Goal: Task Accomplishment & Management: Complete application form

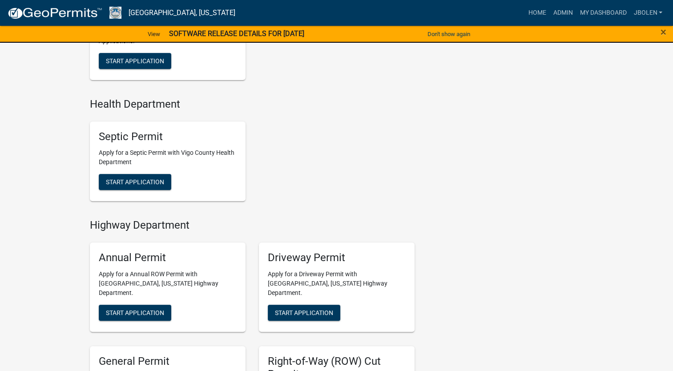
scroll to position [489, 0]
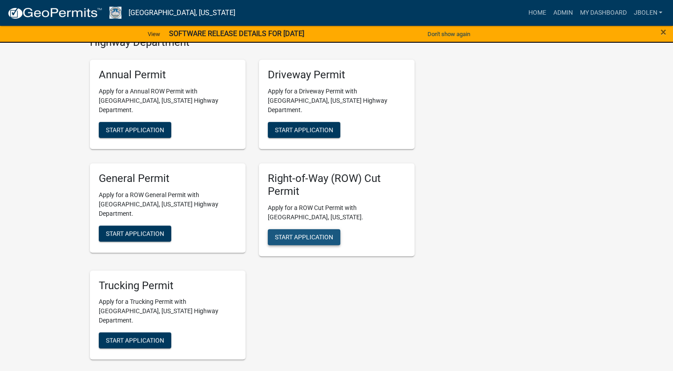
click at [295, 233] on span "Start Application" at bounding box center [304, 236] width 58 height 7
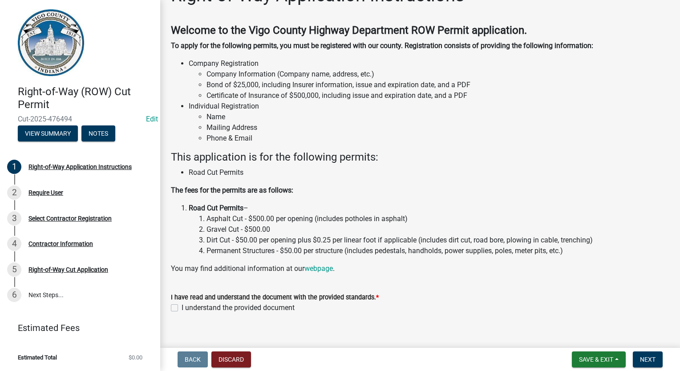
scroll to position [37, 0]
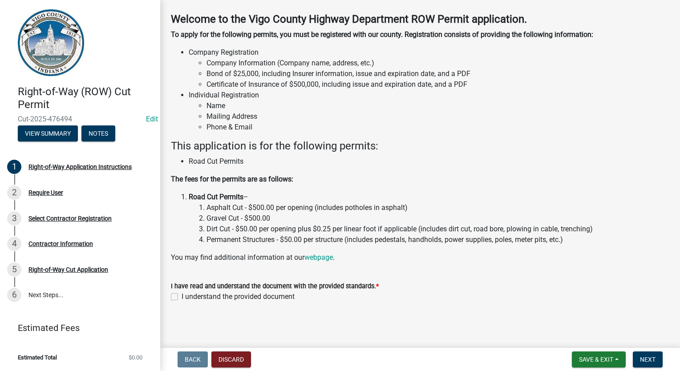
click at [182, 296] on label "I understand the provided document" at bounding box center [238, 296] width 113 height 11
click at [182, 296] on input "I understand the provided document" at bounding box center [185, 294] width 6 height 6
checkbox input "true"
click at [651, 360] on span "Next" at bounding box center [648, 359] width 16 height 7
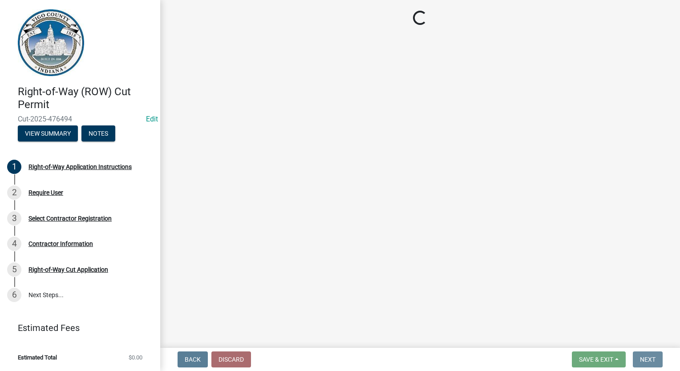
scroll to position [0, 0]
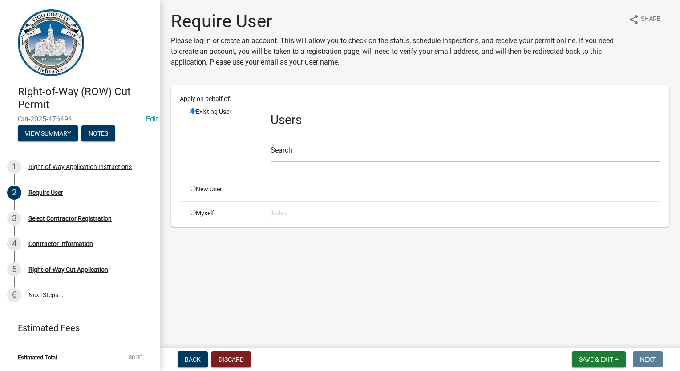
click at [194, 213] on input "radio" at bounding box center [193, 213] width 6 height 6
radio input "true"
radio input "false"
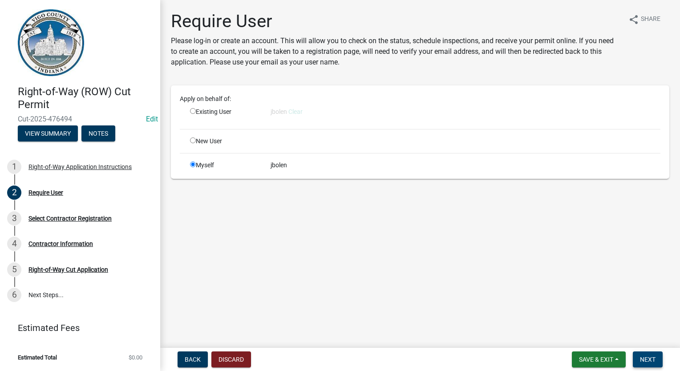
click at [646, 358] on span "Next" at bounding box center [648, 359] width 16 height 7
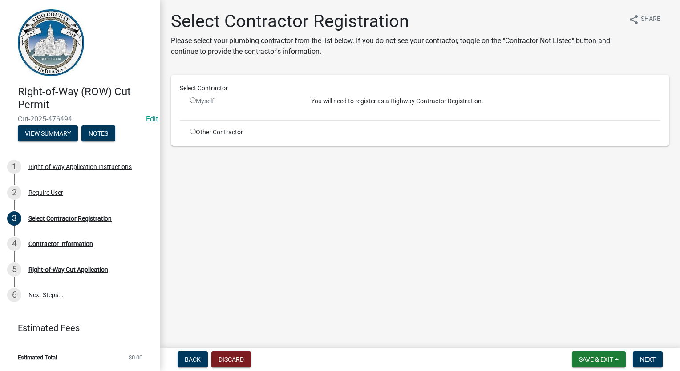
drag, startPoint x: 189, startPoint y: 132, endPoint x: 198, endPoint y: 135, distance: 9.2
click at [189, 132] on div "Other Contractor" at bounding box center [243, 132] width 121 height 9
click at [192, 131] on input "radio" at bounding box center [193, 132] width 6 height 6
radio input "true"
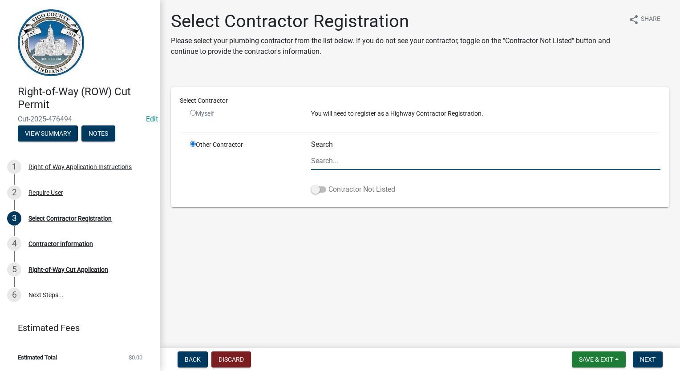
click at [313, 190] on span at bounding box center [318, 189] width 15 height 6
click at [328, 184] on input "Contractor Not Listed" at bounding box center [328, 184] width 0 height 0
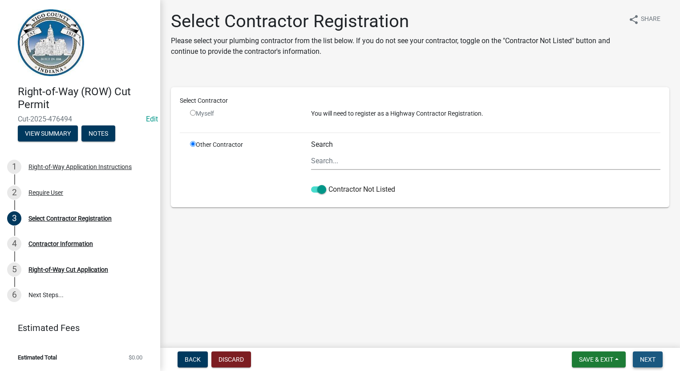
click at [647, 360] on span "Next" at bounding box center [648, 359] width 16 height 7
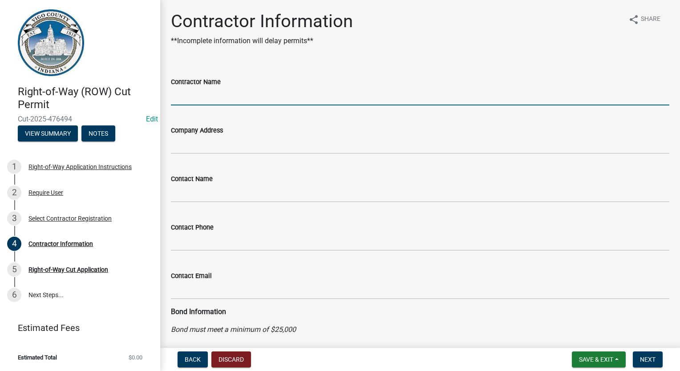
click at [244, 89] on input "Contractor Name" at bounding box center [420, 96] width 498 height 18
type input "JOINK"
click at [641, 364] on button "Next" at bounding box center [648, 360] width 30 height 16
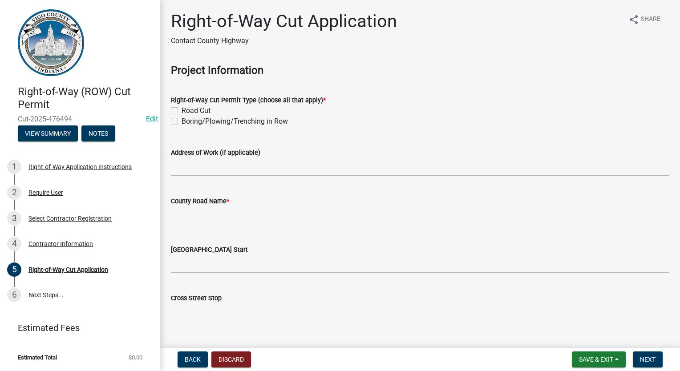
click at [182, 122] on label "Boring/Plowing/Trenching in Row" at bounding box center [235, 121] width 106 height 11
click at [182, 122] on input "Boring/Plowing/Trenching in Row" at bounding box center [185, 119] width 6 height 6
checkbox input "true"
checkbox input "false"
checkbox input "true"
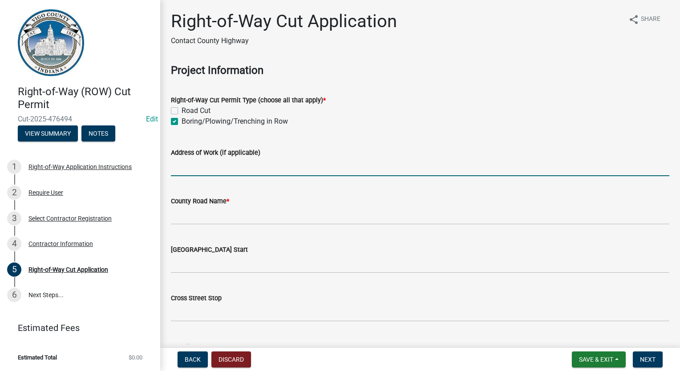
drag, startPoint x: 176, startPoint y: 161, endPoint x: 174, endPoint y: 156, distance: 5.2
click at [176, 161] on input "Address of Work (if applicable)" at bounding box center [420, 167] width 498 height 18
type input "o"
type input "OAKCLIFF AND 150"
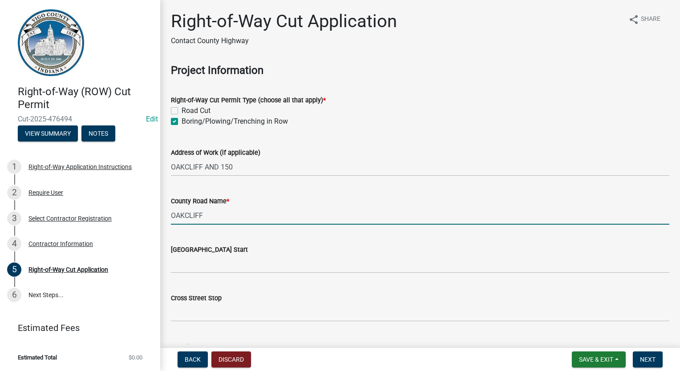
type input "[GEOGRAPHIC_DATA]"
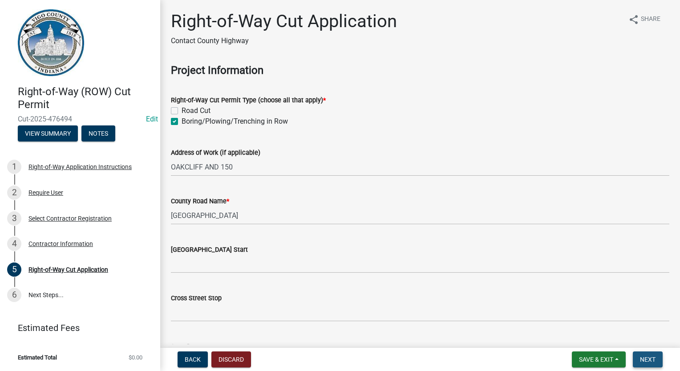
click at [655, 364] on button "Next" at bounding box center [648, 360] width 30 height 16
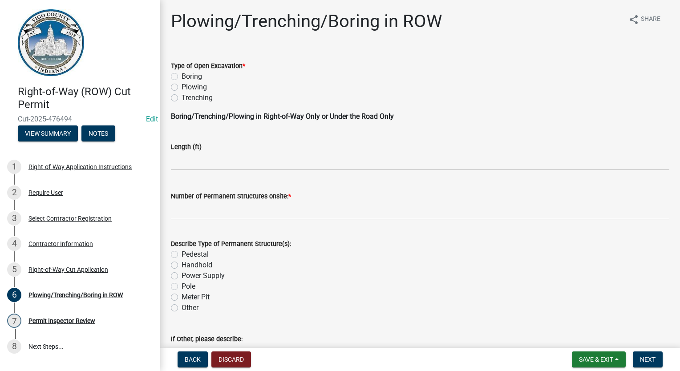
click at [182, 78] on label "Boring" at bounding box center [192, 76] width 20 height 11
click at [182, 77] on input "Boring" at bounding box center [185, 74] width 6 height 6
radio input "true"
click at [202, 165] on input "text" at bounding box center [420, 161] width 498 height 18
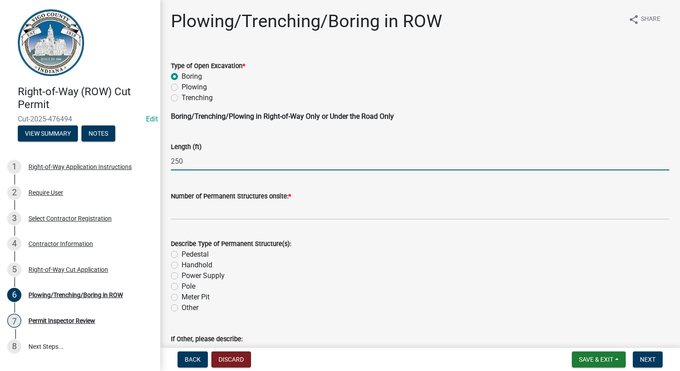
type input "250"
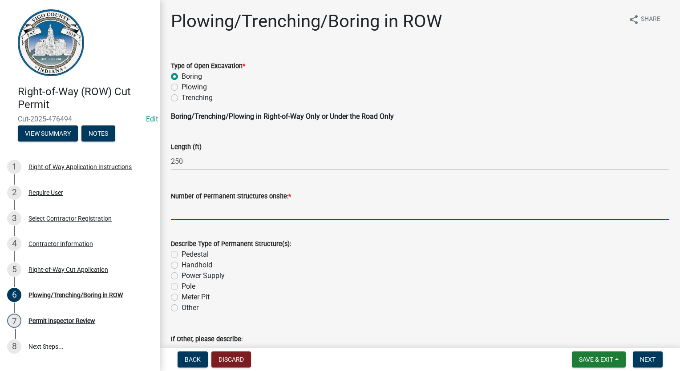
click at [202, 207] on input "text" at bounding box center [420, 211] width 498 height 18
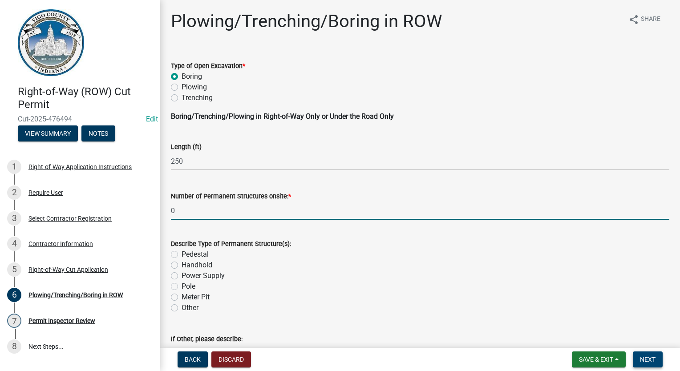
type input "0"
click at [652, 356] on span "Next" at bounding box center [648, 359] width 16 height 7
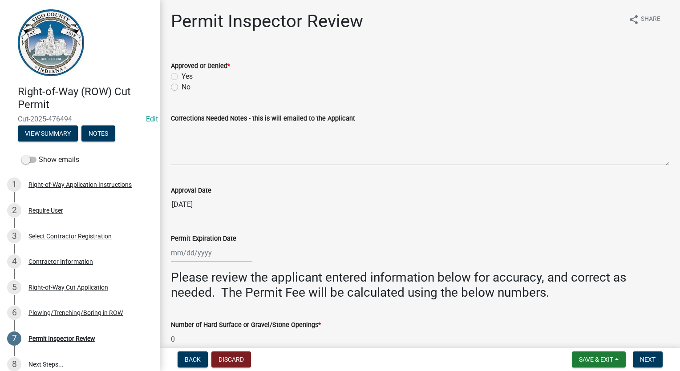
click at [182, 77] on label "Yes" at bounding box center [187, 76] width 11 height 11
click at [182, 77] on input "Yes" at bounding box center [185, 74] width 6 height 6
radio input "true"
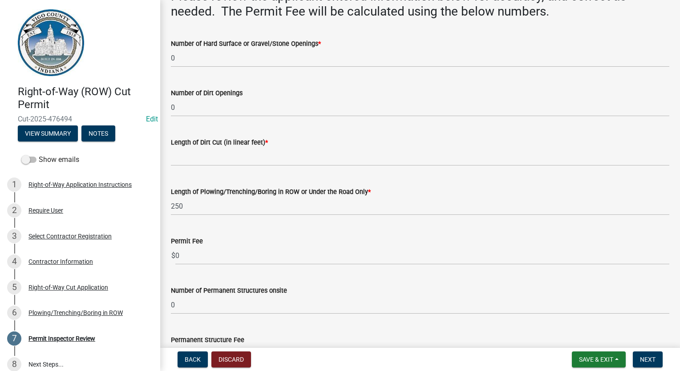
scroll to position [296, 0]
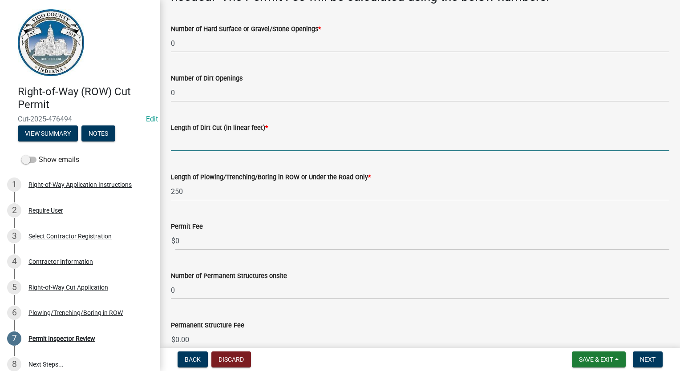
click at [205, 145] on input "Length of Dirt Cut (in linear feet) *" at bounding box center [420, 142] width 498 height 18
type input "0"
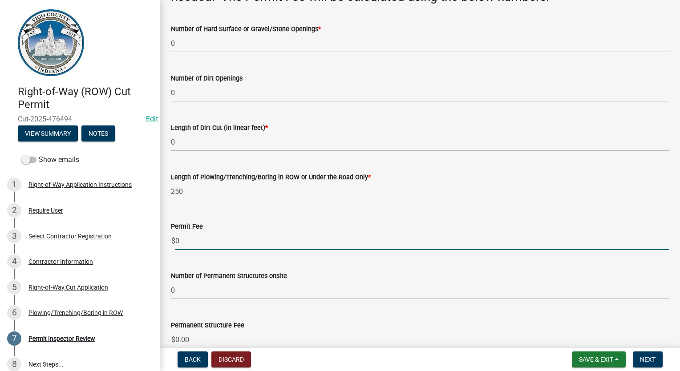
drag, startPoint x: 197, startPoint y: 241, endPoint x: 171, endPoint y: 244, distance: 25.6
click at [171, 244] on div "$ 0" at bounding box center [420, 241] width 498 height 18
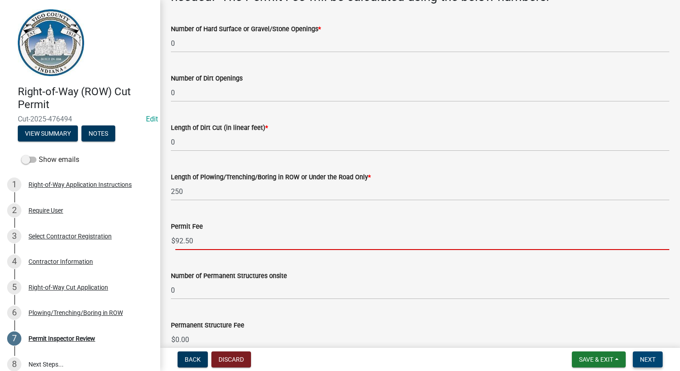
type input "92.50"
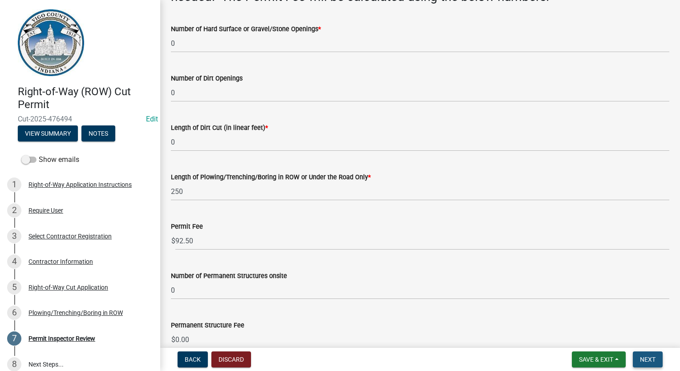
click at [655, 363] on button "Next" at bounding box center [648, 360] width 30 height 16
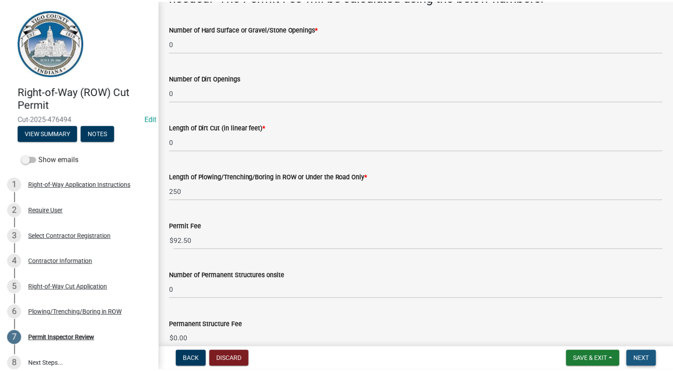
scroll to position [0, 0]
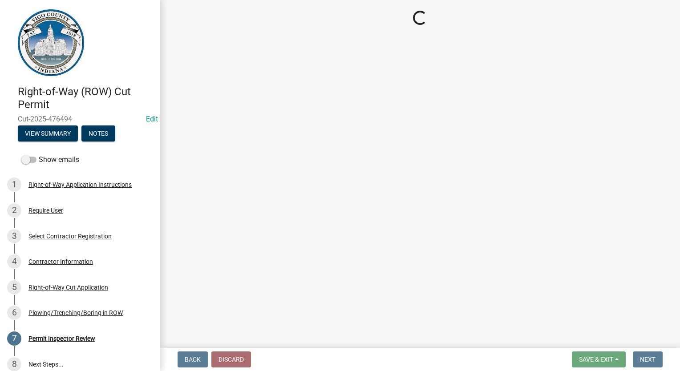
select select "3: 3"
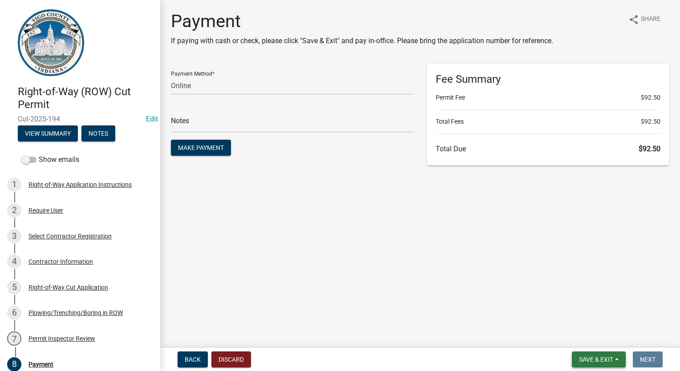
click at [590, 362] on span "Save & Exit" at bounding box center [596, 359] width 34 height 7
click at [600, 339] on button "Save & Exit" at bounding box center [589, 336] width 71 height 21
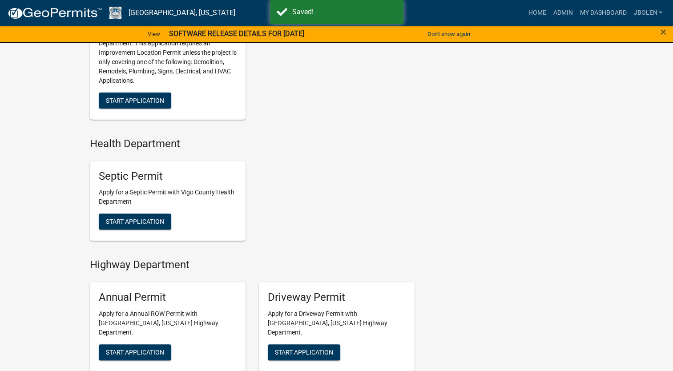
scroll to position [445, 0]
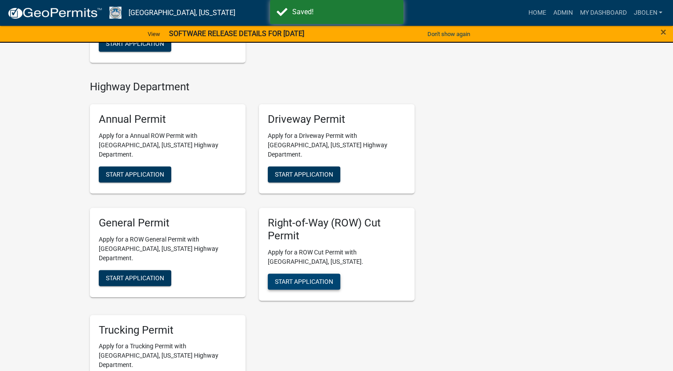
click at [297, 278] on span "Start Application" at bounding box center [304, 281] width 58 height 7
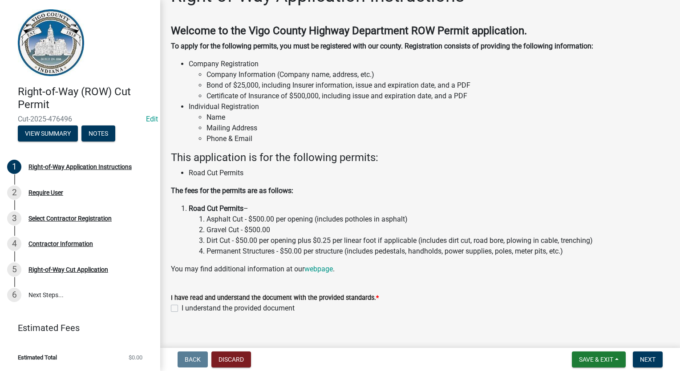
scroll to position [37, 0]
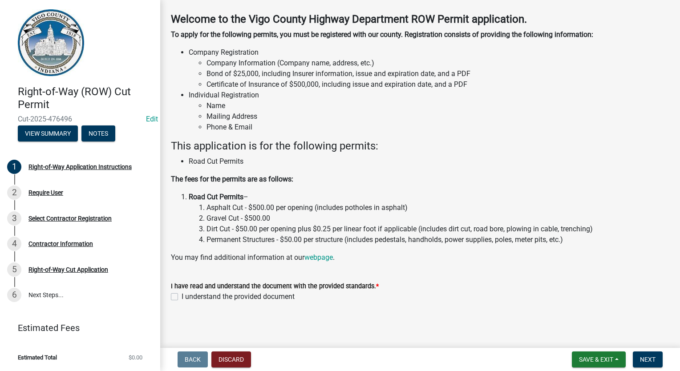
click at [182, 297] on label "I understand the provided document" at bounding box center [238, 296] width 113 height 11
click at [182, 297] on input "I understand the provided document" at bounding box center [185, 294] width 6 height 6
checkbox input "true"
click at [642, 367] on button "Next" at bounding box center [648, 360] width 30 height 16
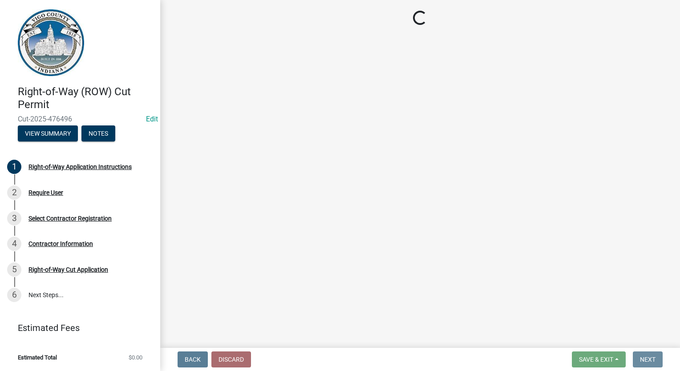
scroll to position [0, 0]
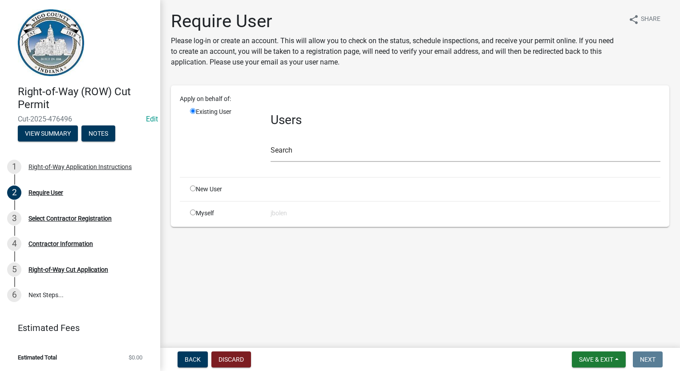
click at [192, 212] on input "radio" at bounding box center [193, 213] width 6 height 6
radio input "true"
radio input "false"
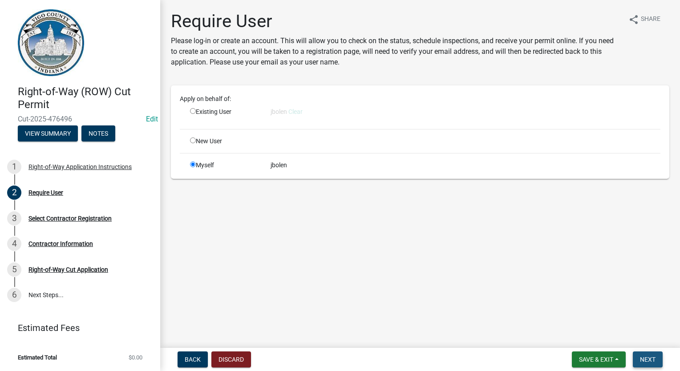
click at [651, 358] on span "Next" at bounding box center [648, 359] width 16 height 7
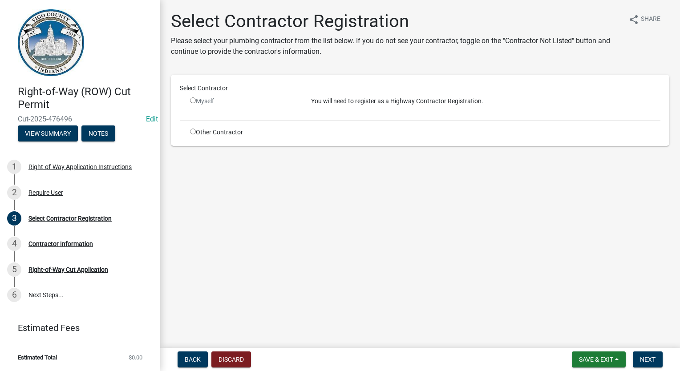
click at [194, 133] on input "radio" at bounding box center [193, 132] width 6 height 6
radio input "true"
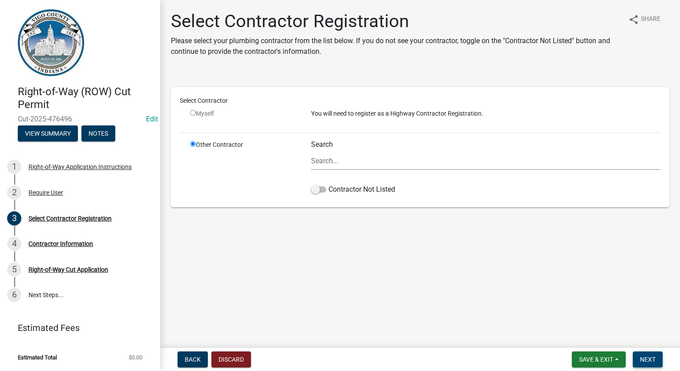
click at [650, 364] on button "Next" at bounding box center [648, 360] width 30 height 16
click at [319, 190] on span at bounding box center [318, 189] width 15 height 6
click at [328, 184] on input "Contractor Not Listed" at bounding box center [328, 184] width 0 height 0
click at [640, 359] on span "Next" at bounding box center [648, 359] width 16 height 7
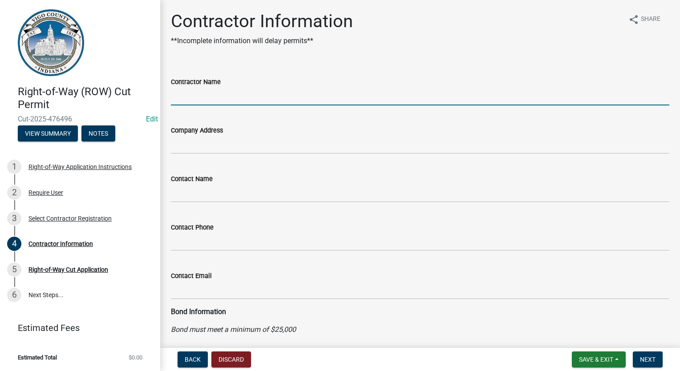
click at [198, 92] on input "Contractor Name" at bounding box center [420, 96] width 498 height 18
type input "CENTERPOINT ENERGY"
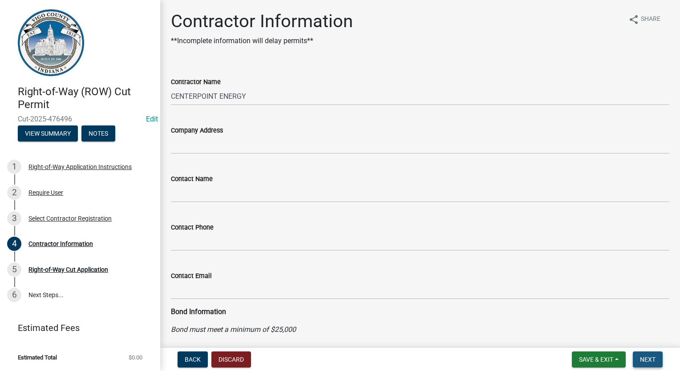
click at [643, 359] on span "Next" at bounding box center [648, 359] width 16 height 7
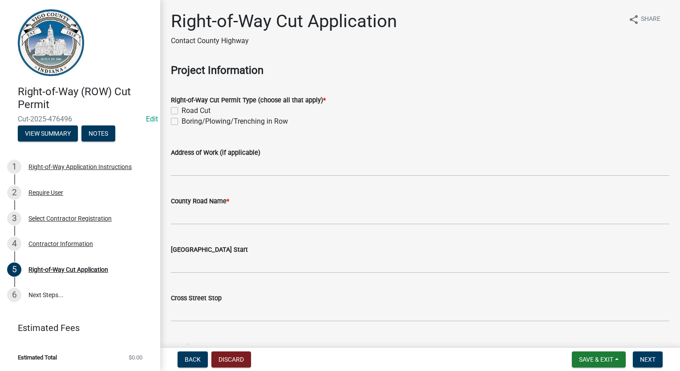
click at [182, 113] on label "Road Cut" at bounding box center [196, 110] width 29 height 11
click at [182, 111] on input "Road Cut" at bounding box center [185, 108] width 6 height 6
checkbox input "true"
checkbox input "false"
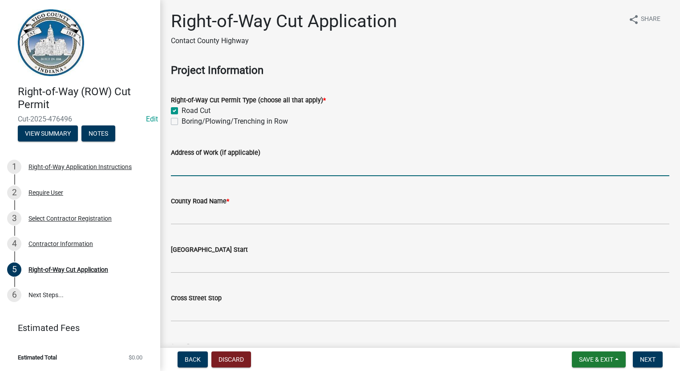
drag, startPoint x: 187, startPoint y: 171, endPoint x: 182, endPoint y: 175, distance: 6.7
click at [187, 171] on input "Address of Work (if applicable)" at bounding box center [420, 167] width 498 height 18
type input "[PERSON_NAME]"
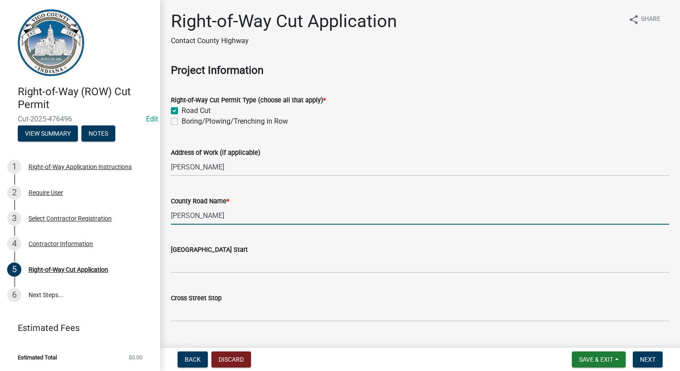
type input "[PERSON_NAME]"
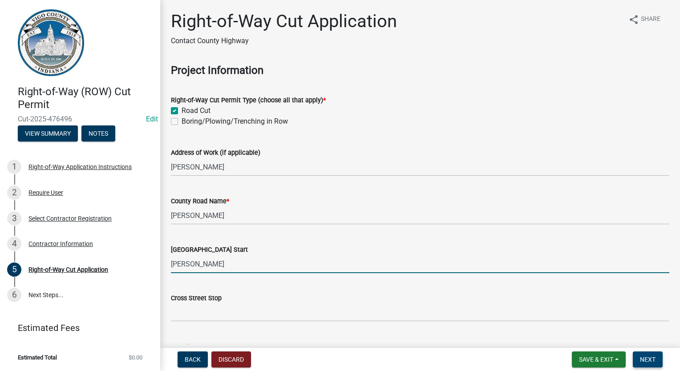
type input "[PERSON_NAME]"
click at [646, 360] on span "Next" at bounding box center [648, 359] width 16 height 7
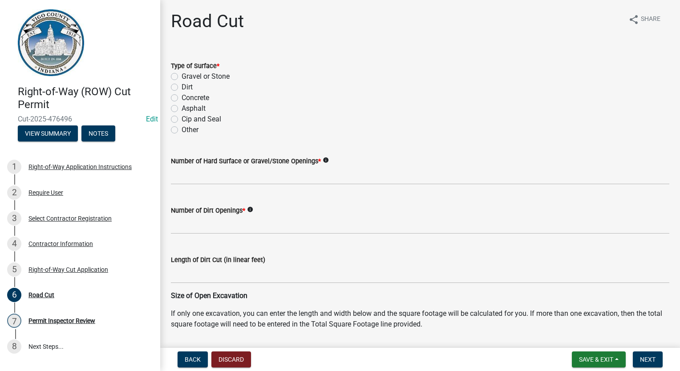
click at [182, 108] on label "Asphalt" at bounding box center [194, 108] width 24 height 11
click at [182, 108] on input "Asphalt" at bounding box center [185, 106] width 6 height 6
radio input "true"
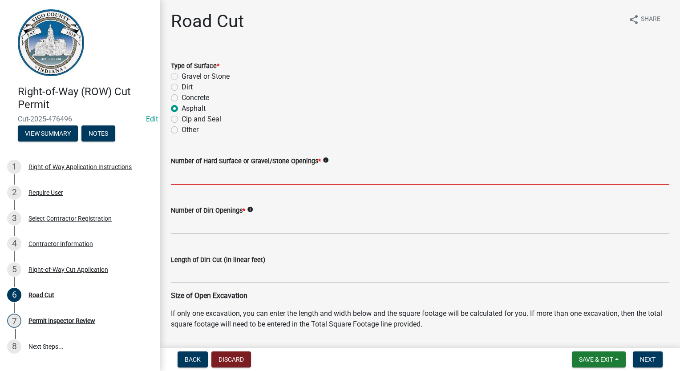
drag, startPoint x: 185, startPoint y: 178, endPoint x: 186, endPoint y: 219, distance: 40.9
click at [185, 178] on input "text" at bounding box center [420, 175] width 498 height 18
type input "1"
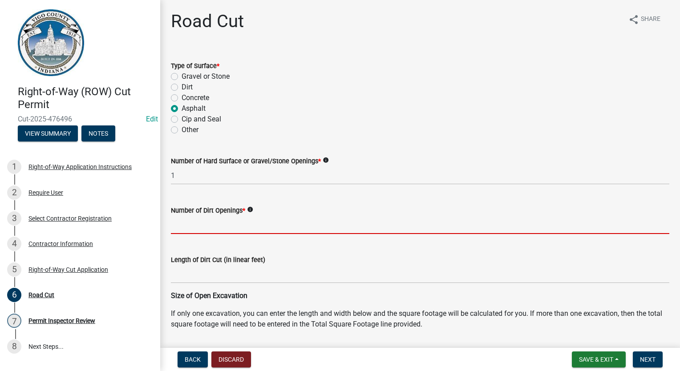
click at [188, 222] on input "text" at bounding box center [420, 225] width 498 height 18
type input "0"
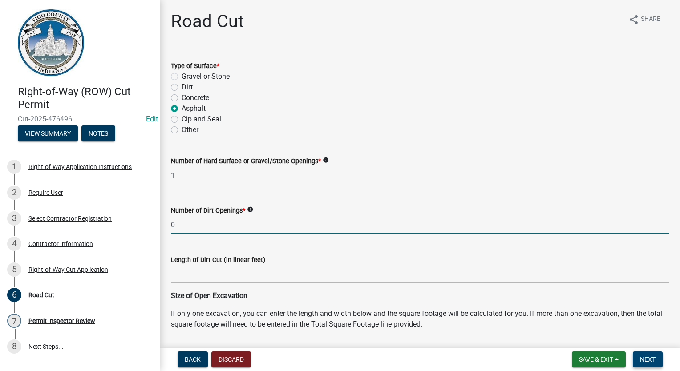
click at [651, 360] on span "Next" at bounding box center [648, 359] width 16 height 7
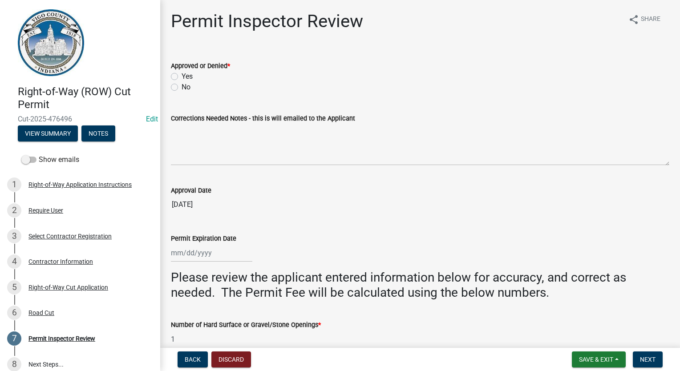
drag, startPoint x: 176, startPoint y: 75, endPoint x: 221, endPoint y: 93, distance: 47.9
click at [182, 74] on label "Yes" at bounding box center [187, 76] width 11 height 11
click at [182, 74] on input "Yes" at bounding box center [185, 74] width 6 height 6
radio input "true"
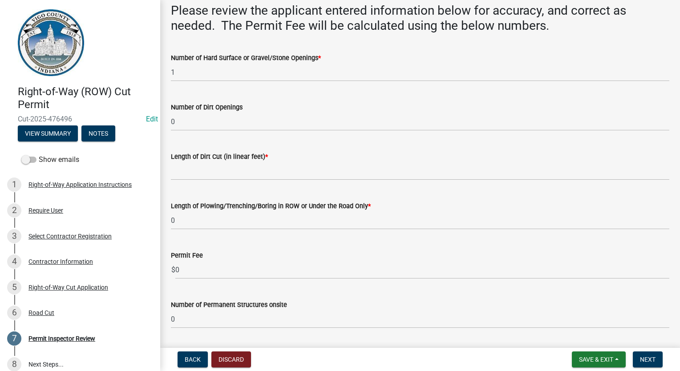
scroll to position [251, 0]
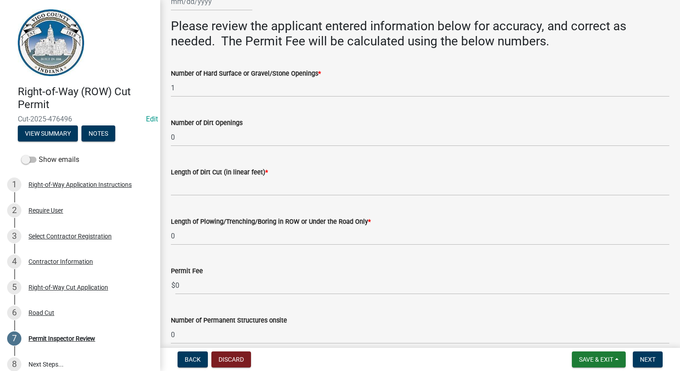
click at [194, 197] on wm-data-entity-input "Length of Dirt Cut (in linear feet) *" at bounding box center [420, 178] width 498 height 49
click at [191, 189] on input "Length of Dirt Cut (in linear feet) *" at bounding box center [420, 187] width 498 height 18
type input "0"
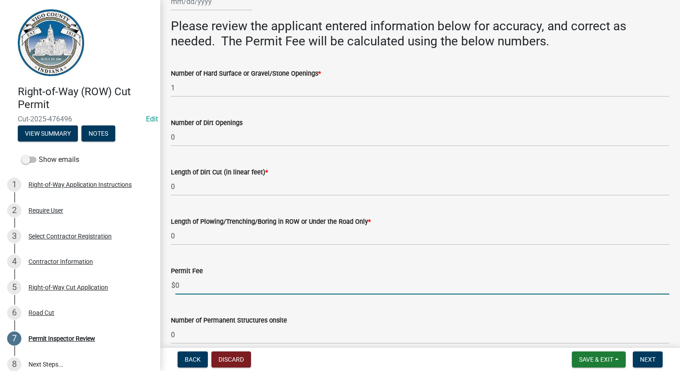
drag, startPoint x: 190, startPoint y: 285, endPoint x: 181, endPoint y: 287, distance: 10.1
click at [181, 287] on input "0" at bounding box center [422, 285] width 494 height 18
type input "500.00"
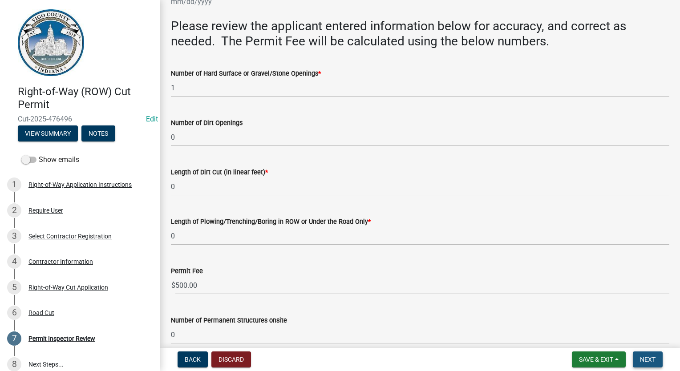
click at [642, 360] on span "Next" at bounding box center [648, 359] width 16 height 7
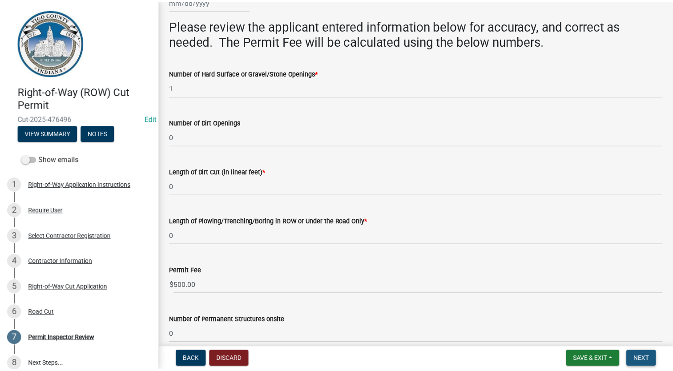
scroll to position [0, 0]
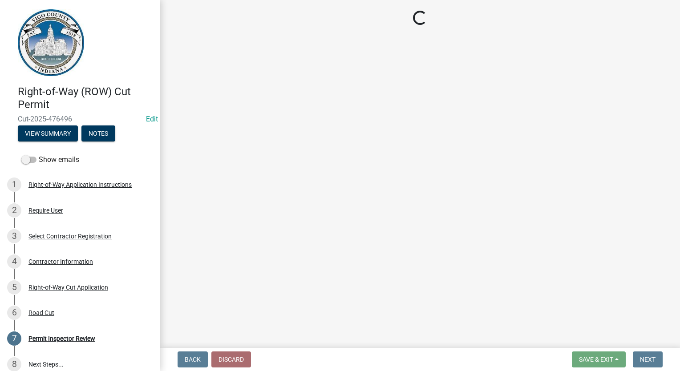
select select "3: 3"
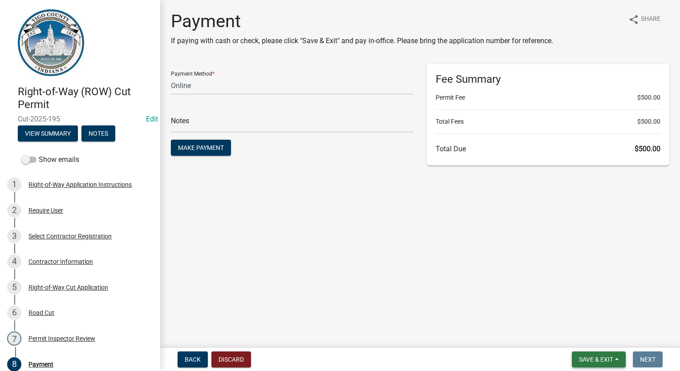
click at [583, 359] on span "Save & Exit" at bounding box center [596, 359] width 34 height 7
click at [588, 331] on button "Save & Exit" at bounding box center [589, 336] width 71 height 21
